Goal: Task Accomplishment & Management: Manage account settings

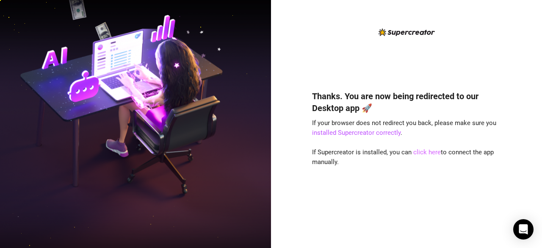
click at [431, 153] on link "click here" at bounding box center [427, 152] width 28 height 8
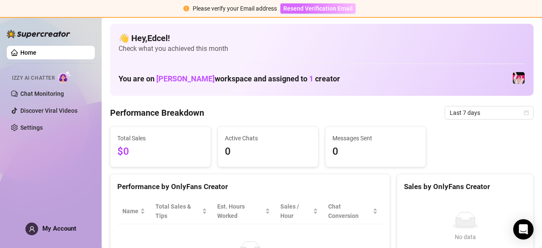
click at [320, 8] on span "Resend Verification Email" at bounding box center [317, 8] width 69 height 7
click at [242, 0] on html "Please verify your Email address Verification Email Sent Home Izzy AI Chatter C…" at bounding box center [271, 124] width 542 height 248
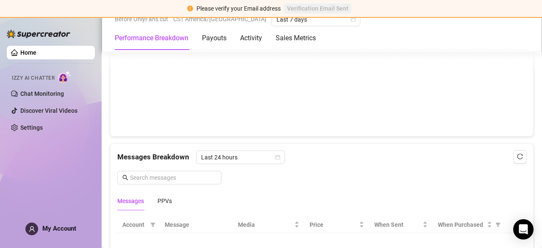
scroll to position [671, 0]
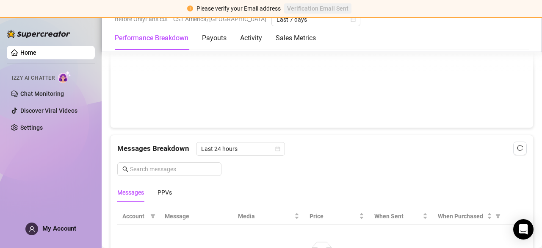
click at [62, 75] on img at bounding box center [64, 77] width 13 height 12
click at [49, 78] on span "Izzy AI Chatter" at bounding box center [33, 78] width 43 height 8
click at [56, 97] on link "Chat Monitoring" at bounding box center [42, 93] width 44 height 7
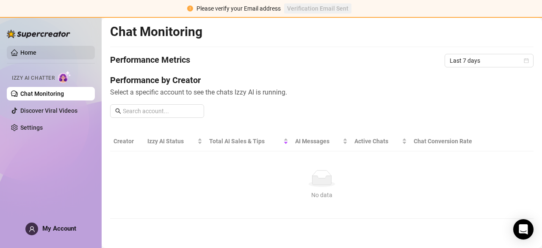
click at [34, 49] on link "Home" at bounding box center [28, 52] width 16 height 7
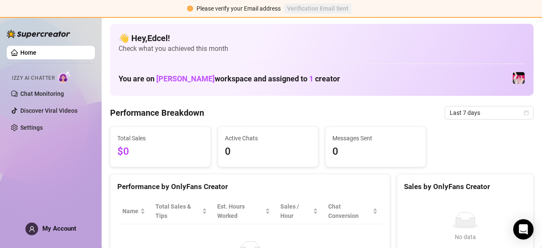
click at [364, 140] on span "Messages Sent" at bounding box center [376, 137] width 86 height 9
click at [36, 51] on link "Home" at bounding box center [28, 52] width 16 height 7
click at [54, 93] on link "Chat Monitoring" at bounding box center [42, 93] width 44 height 7
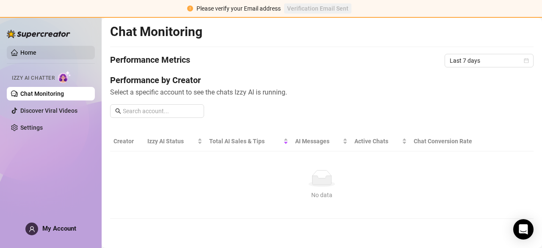
click at [36, 52] on link "Home" at bounding box center [28, 52] width 16 height 7
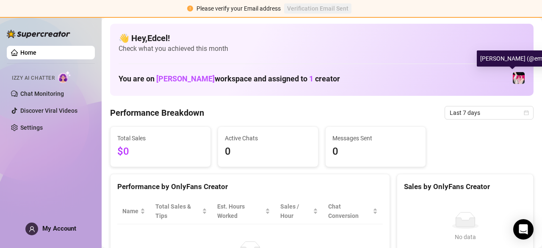
click at [513, 79] on img at bounding box center [519, 78] width 12 height 12
click at [513, 77] on img at bounding box center [519, 78] width 12 height 12
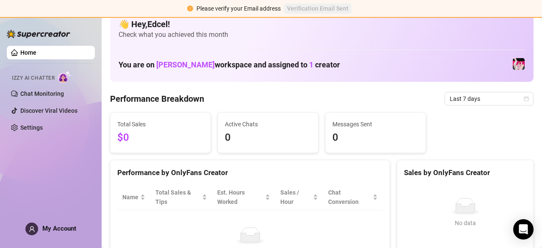
scroll to position [21, 0]
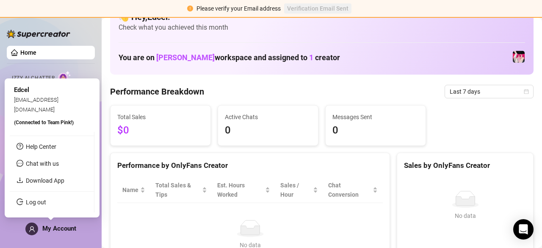
click at [75, 223] on div "My Account" at bounding box center [50, 228] width 51 height 13
click at [75, 231] on span "My Account" at bounding box center [59, 229] width 34 height 8
click at [73, 229] on span "My Account" at bounding box center [59, 229] width 34 height 8
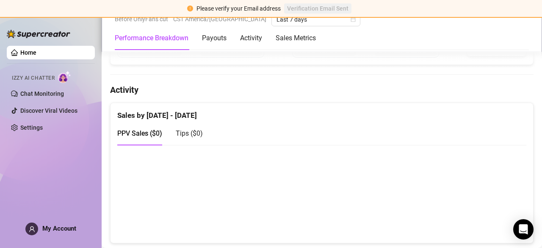
scroll to position [0, 0]
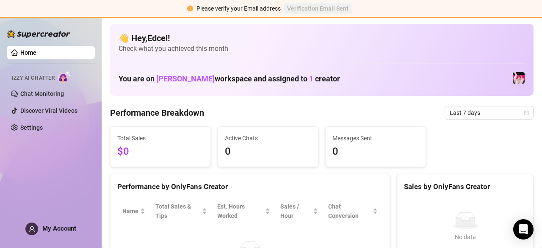
click at [517, 91] on div "👋 Hey, Edcel ! Check what you achieved this month You are on Britney Black work…" at bounding box center [322, 60] width 424 height 72
click at [513, 80] on img at bounding box center [519, 78] width 12 height 12
click at [498, 109] on span "Last 7 days" at bounding box center [489, 112] width 79 height 13
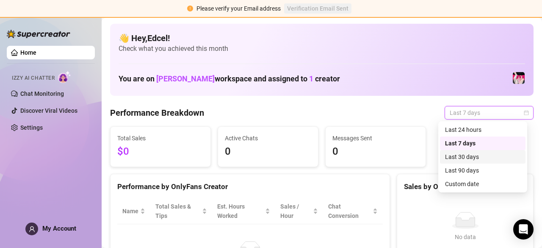
click at [494, 159] on div "Last 30 days" at bounding box center [482, 156] width 75 height 9
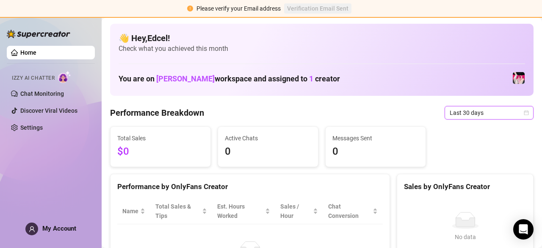
click at [185, 75] on span "Britney Black" at bounding box center [185, 78] width 58 height 9
click at [58, 95] on link "Chat Monitoring" at bounding box center [42, 93] width 44 height 7
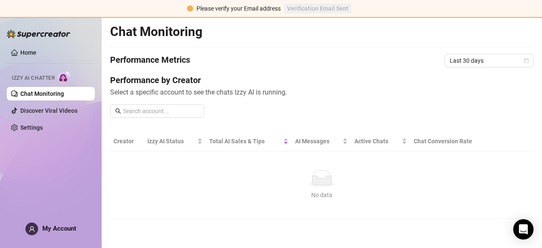
click at [58, 95] on link "Chat Monitoring" at bounding box center [42, 93] width 44 height 7
click at [277, 154] on td "No data No data" at bounding box center [322, 184] width 424 height 67
click at [456, 59] on span "Last 30 days" at bounding box center [489, 60] width 79 height 13
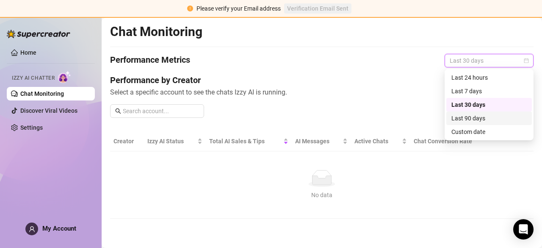
click at [461, 120] on div "Last 90 days" at bounding box center [489, 118] width 75 height 9
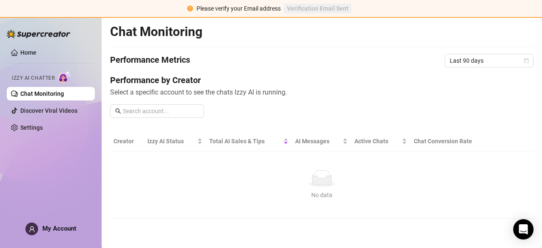
drag, startPoint x: 457, startPoint y: 166, endPoint x: 371, endPoint y: 153, distance: 86.9
click at [371, 153] on td "No data No data" at bounding box center [322, 184] width 424 height 67
click at [297, 7] on span "Resend Verification Email" at bounding box center [317, 8] width 69 height 7
click at [239, 196] on div "No data" at bounding box center [322, 194] width 410 height 9
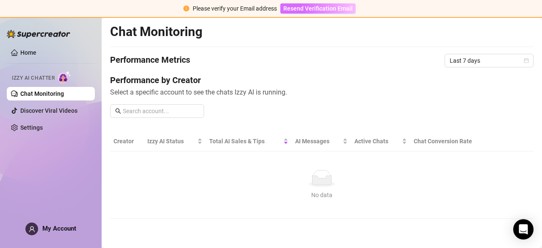
click at [330, 7] on span "Resend Verification Email" at bounding box center [317, 8] width 69 height 7
click at [336, 11] on span "Resend Verification Email" at bounding box center [317, 8] width 69 height 7
